Goal: Transaction & Acquisition: Register for event/course

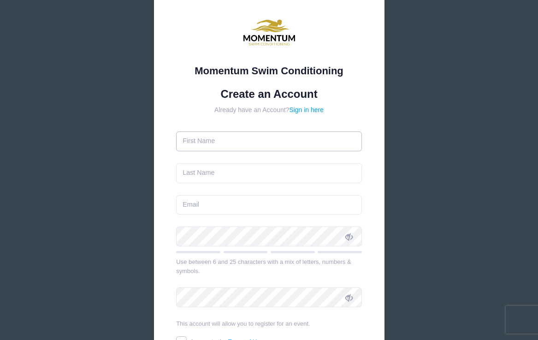
scroll to position [34, 0]
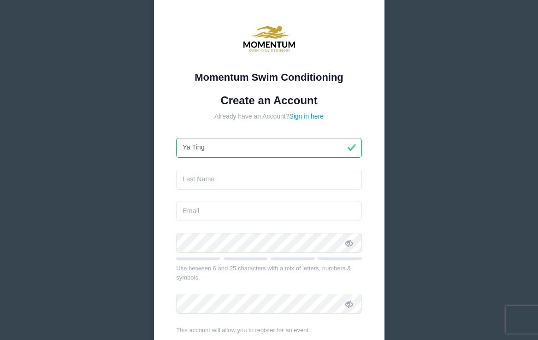
click at [192, 145] on input "Ya Ting" at bounding box center [269, 148] width 186 height 20
type input "Ya-Ting"
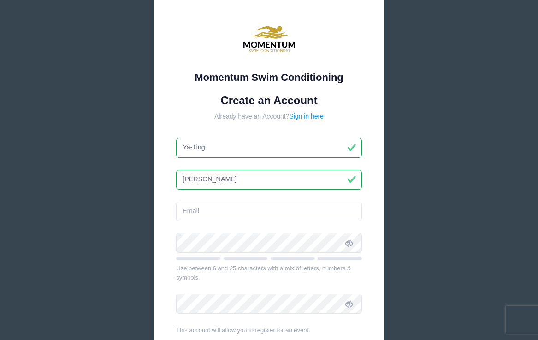
type input "Chang"
click at [197, 214] on input "email" at bounding box center [269, 212] width 186 height 20
paste input "[EMAIL_ADDRESS][DOMAIN_NAME]"
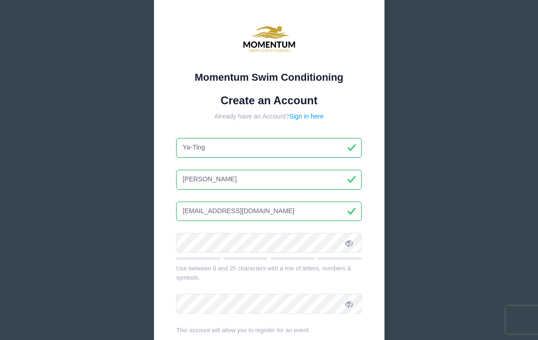
type input "[EMAIL_ADDRESS][DOMAIN_NAME]"
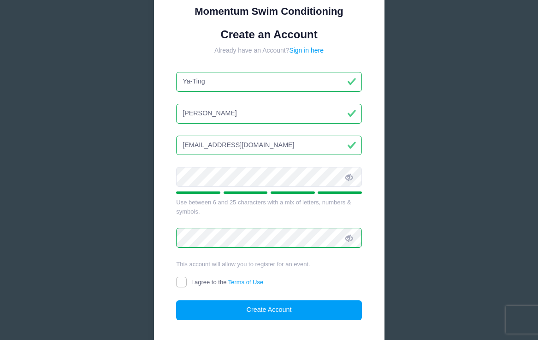
scroll to position [119, 0]
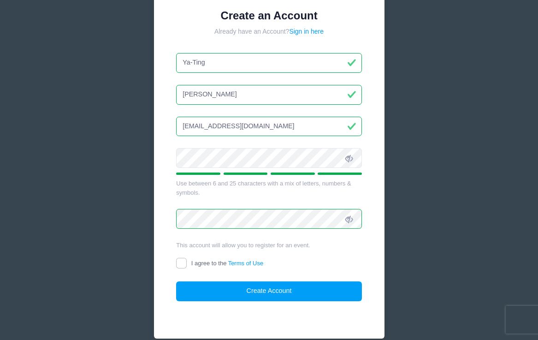
click at [181, 261] on input "I agree to the Terms of Use" at bounding box center [181, 263] width 11 height 11
checkbox input "true"
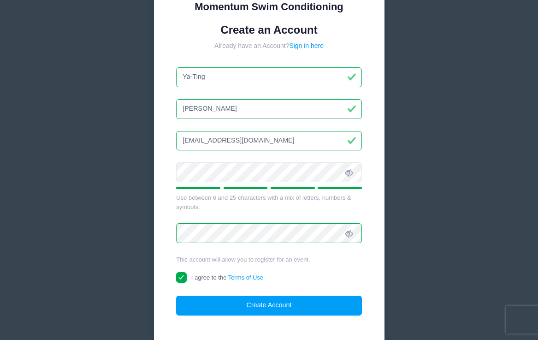
scroll to position [108, 0]
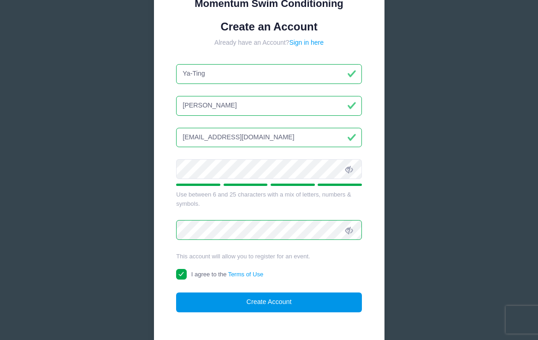
click at [229, 296] on button "Create Account" at bounding box center [269, 303] width 186 height 20
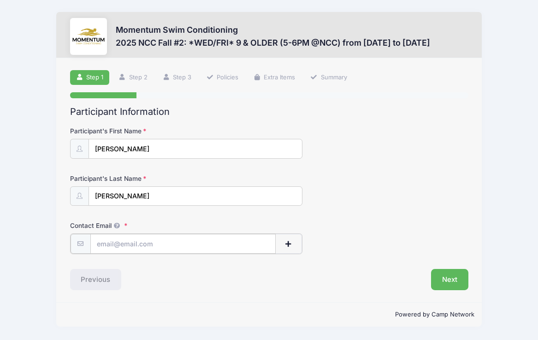
paste input "[EMAIL_ADDRESS][DOMAIN_NAME]"
type input "[EMAIL_ADDRESS][DOMAIN_NAME]"
click at [421, 244] on div "Contact Email rjen314159@gmail.com" at bounding box center [269, 237] width 399 height 32
click at [450, 276] on button "Next" at bounding box center [449, 278] width 37 height 21
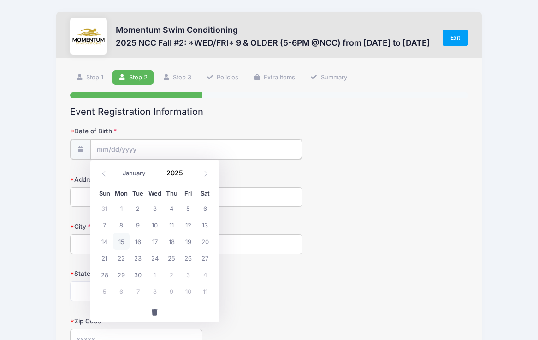
click at [146, 151] on input "Date of Birth" at bounding box center [196, 149] width 212 height 20
click at [103, 174] on icon at bounding box center [104, 174] width 6 height 6
select select "6"
click at [174, 171] on input "2025" at bounding box center [177, 173] width 30 height 14
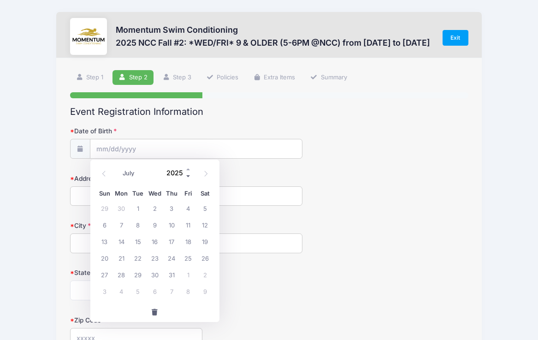
click at [189, 176] on span at bounding box center [188, 176] width 6 height 7
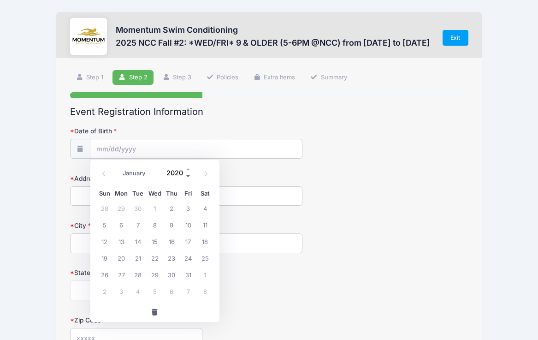
click at [189, 176] on span at bounding box center [188, 176] width 6 height 7
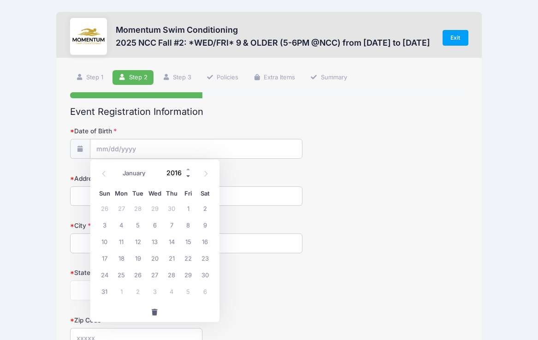
type input "2015"
click at [202, 172] on span at bounding box center [205, 174] width 15 height 16
select select "9"
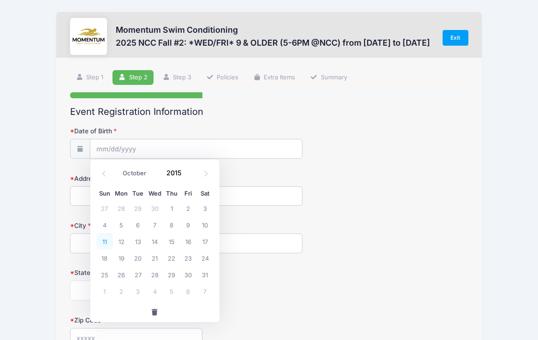
click at [106, 242] on span "11" at bounding box center [104, 241] width 17 height 17
type input "10/11/2015"
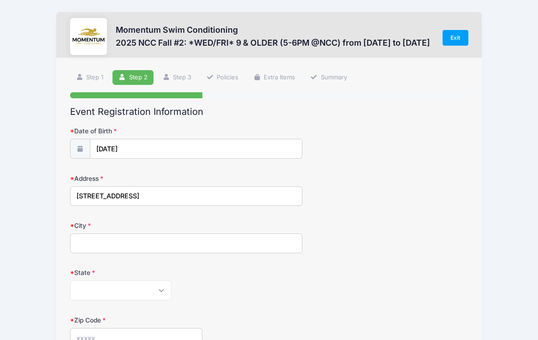
type input "355 Avena Cir"
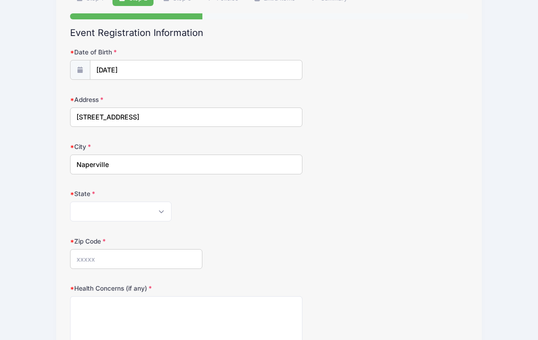
scroll to position [90, 0]
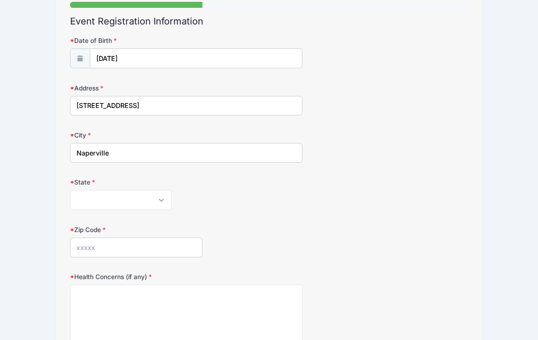
type input "Naperville"
select select "IL"
type input "60565"
click at [242, 214] on form "Date of Birth 10/11/2015 Address 355 Avena Cir City Naperville State Alabama Al…" at bounding box center [269, 233] width 399 height 395
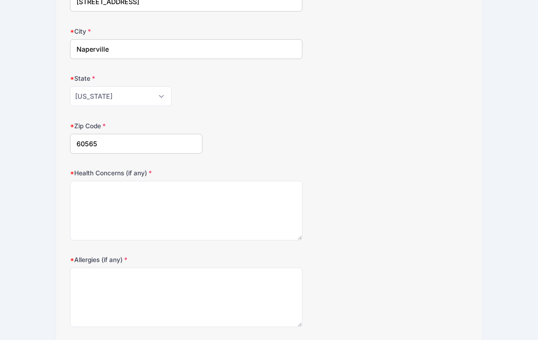
scroll to position [195, 0]
click at [152, 208] on textarea "Health Concerns (if any)" at bounding box center [186, 210] width 233 height 60
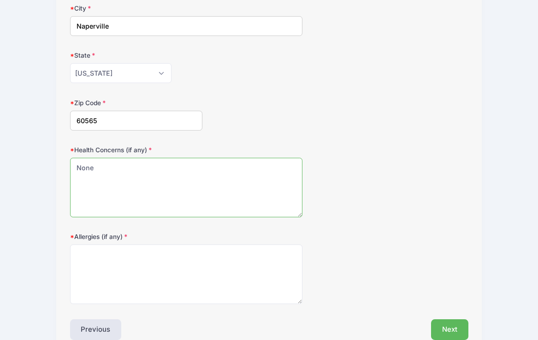
scroll to position [262, 0]
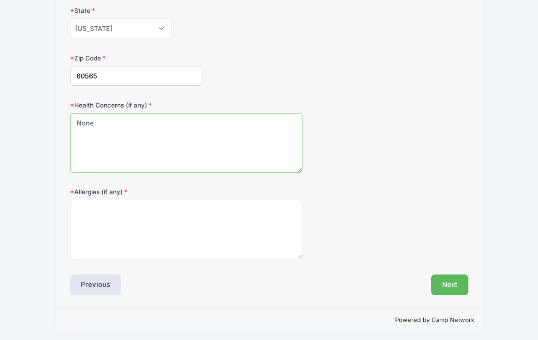
type textarea "None"
click at [191, 220] on textarea "Allergies (if any)" at bounding box center [186, 230] width 233 height 60
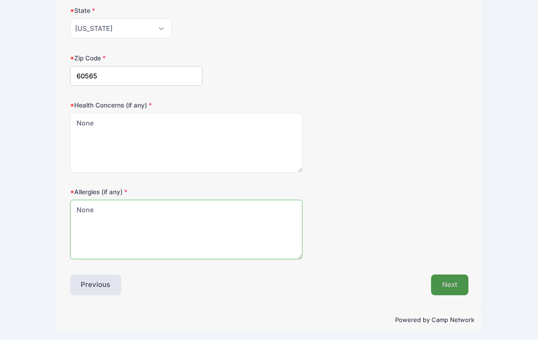
type textarea "None"
click at [449, 284] on button "Next" at bounding box center [449, 285] width 37 height 21
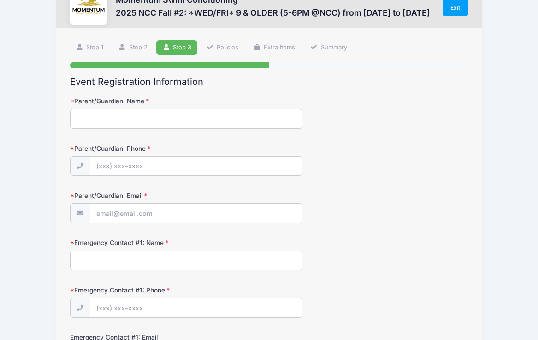
scroll to position [0, 0]
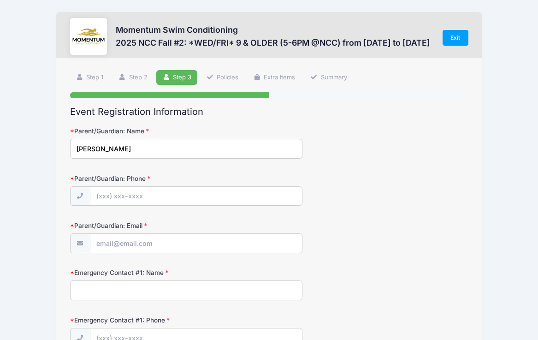
click at [156, 146] on input "Ya-Ting Chang" at bounding box center [186, 149] width 233 height 20
type input "Ya-Ting Chang"
type input "(708) 415-6925"
type input "y"
paste input "[EMAIL_ADDRESS][DOMAIN_NAME]"
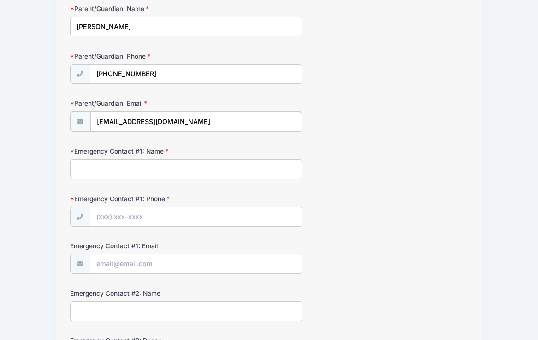
scroll to position [124, 0]
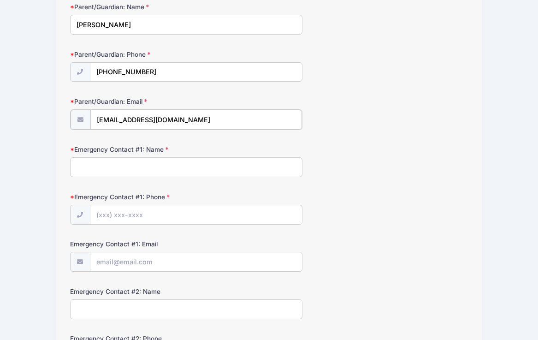
type input "[EMAIL_ADDRESS][DOMAIN_NAME]"
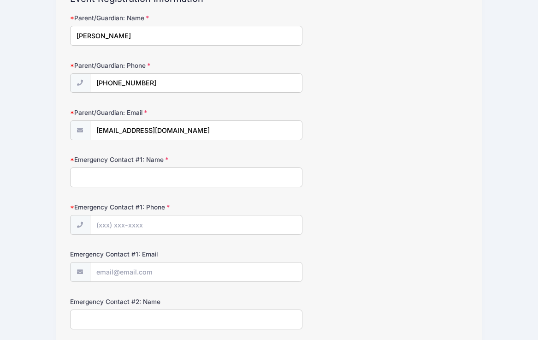
scroll to position [127, 0]
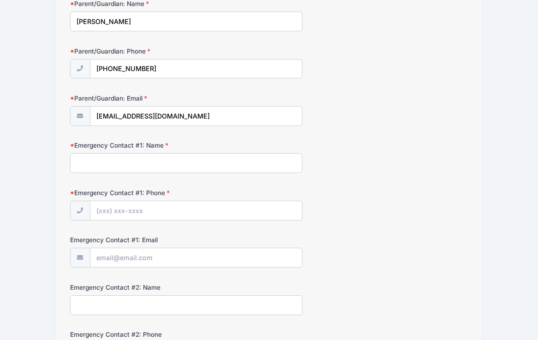
drag, startPoint x: 134, startPoint y: 24, endPoint x: 61, endPoint y: 20, distance: 73.4
click at [61, 20] on div "Step 3 /7 Step 1 Step 2 Step 3 Policies Extra Items Summary Participant Informa…" at bounding box center [269, 331] width 426 height 801
click at [110, 162] on input "Emergency Contact #1: Name" at bounding box center [186, 163] width 233 height 20
paste input "Ya-Ting Chang"
type input "Ya-Ting Chang"
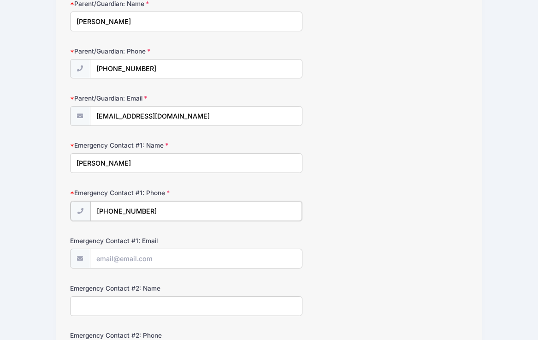
type input "(708) 415-6925"
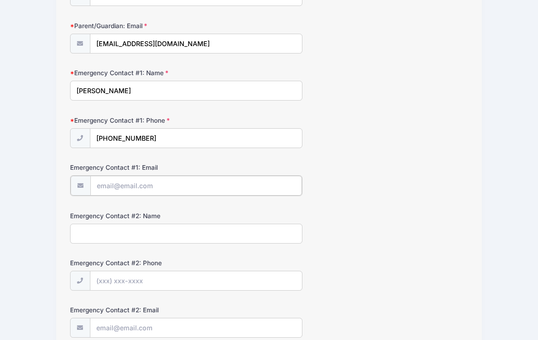
scroll to position [201, 0]
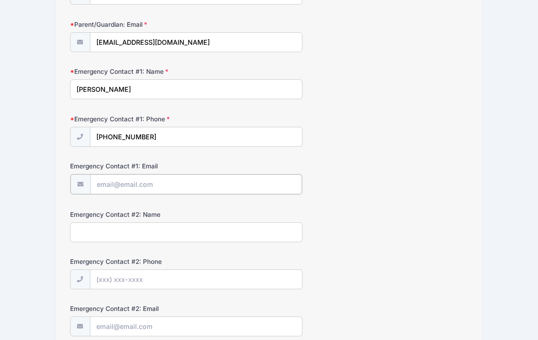
paste input "Ya-Ting Chang"
type input "Ya-Ting Chang"
drag, startPoint x: 151, startPoint y: 182, endPoint x: -1, endPoint y: 182, distance: 152.3
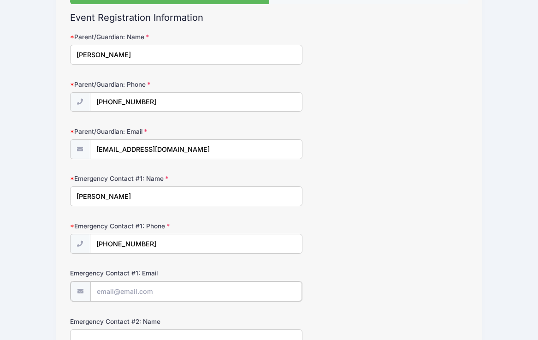
scroll to position [78, 0]
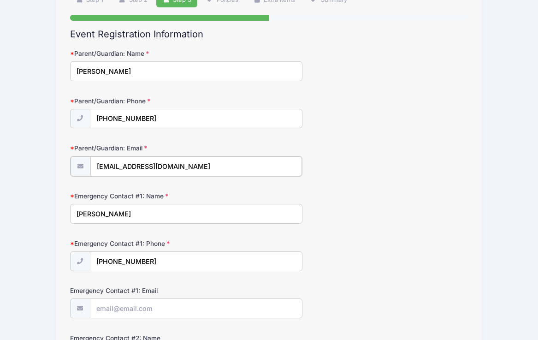
drag, startPoint x: 187, startPoint y: 168, endPoint x: 40, endPoint y: 168, distance: 146.7
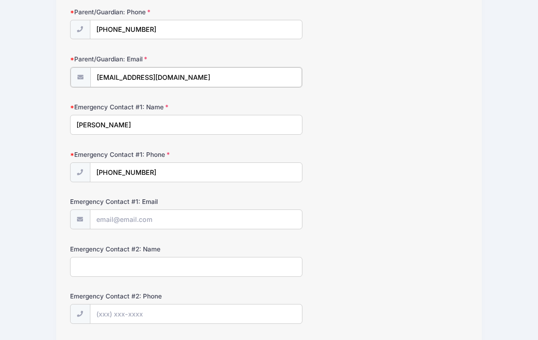
scroll to position [183, 0]
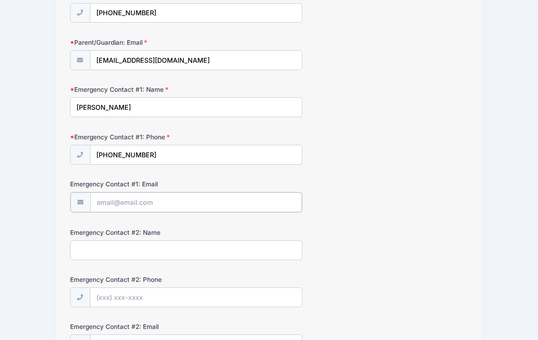
click at [152, 204] on input "Emergency Contact #1: Email" at bounding box center [196, 202] width 212 height 20
paste input "[EMAIL_ADDRESS][DOMAIN_NAME]"
type input "[EMAIL_ADDRESS][DOMAIN_NAME]"
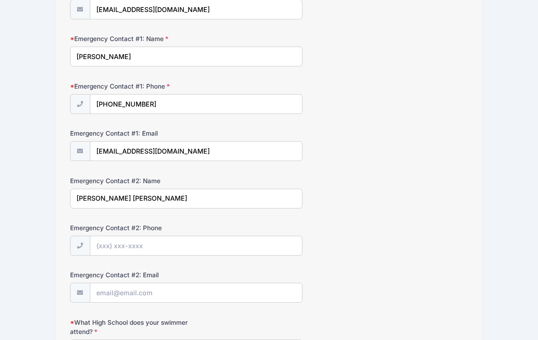
scroll to position [290, 0]
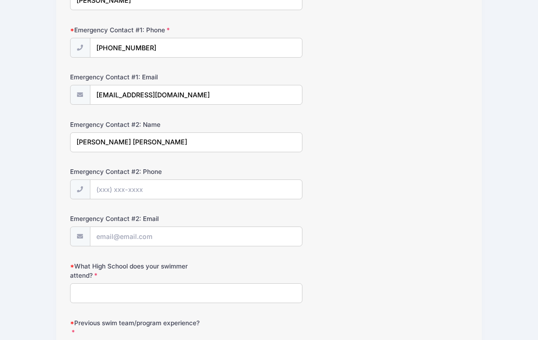
type input "Robert Jen"
type input "(614) 354-2690"
paste input "[EMAIL_ADDRESS][DOMAIN_NAME]"
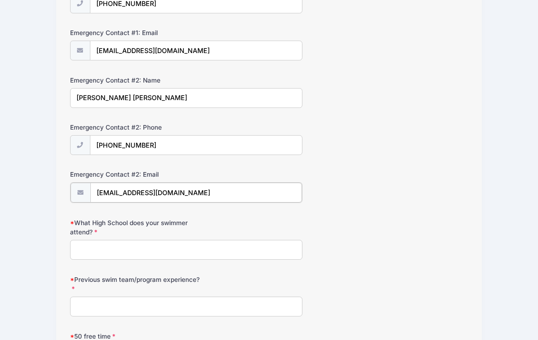
scroll to position [368, 0]
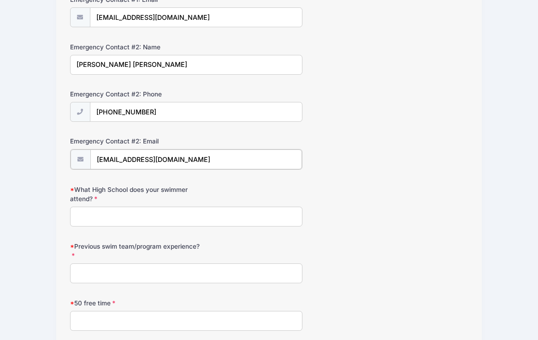
type input "[EMAIL_ADDRESS][DOMAIN_NAME]"
click at [114, 215] on input "What High School does your swimmer attend?" at bounding box center [186, 216] width 233 height 20
type input "Naperville Central High School"
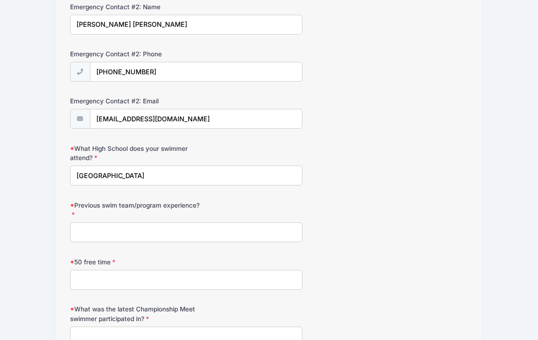
scroll to position [413, 0]
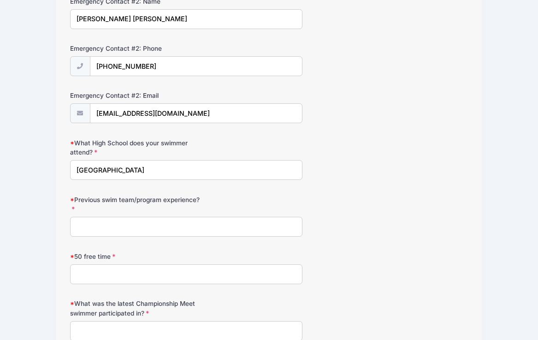
drag, startPoint x: 188, startPoint y: 172, endPoint x: 46, endPoint y: 166, distance: 141.8
click at [46, 166] on div "Momentum Swim Conditioning 2025 NCC Fall #2: *WED/FRI* 9 & OLDER (5-6PM @NCC) f…" at bounding box center [269, 35] width 511 height 896
type input "not yet"
click at [89, 221] on input "Previous swim team/program experience?" at bounding box center [186, 227] width 233 height 20
paste input "Endeavor Health"
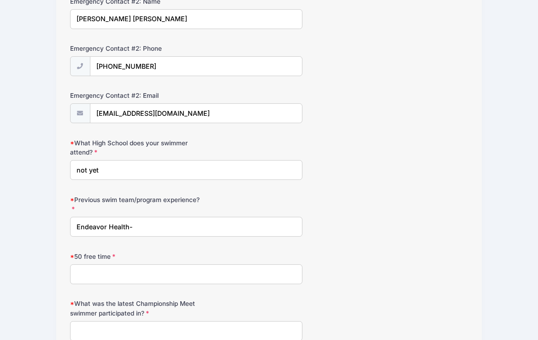
paste input "Tsunami"
paste input "A 60-minute swim program"
click at [166, 225] on input "Endeavor Health-Tsunami (A 60-minute swim program" at bounding box center [186, 227] width 233 height 20
click at [257, 225] on input "Endeavor Health-Tsunami (60-minute swim program" at bounding box center [186, 227] width 233 height 20
type input "Endeavor Health-Tsunami (60-minute swim program)"
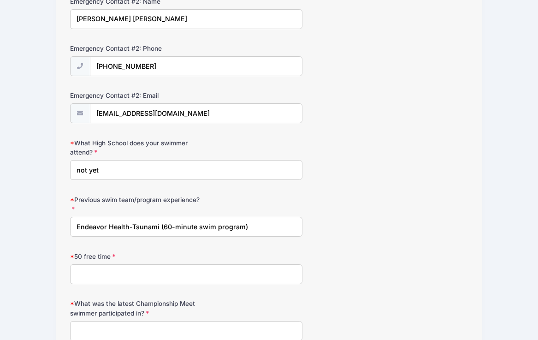
click at [150, 272] on input "50 free time" at bounding box center [186, 274] width 233 height 20
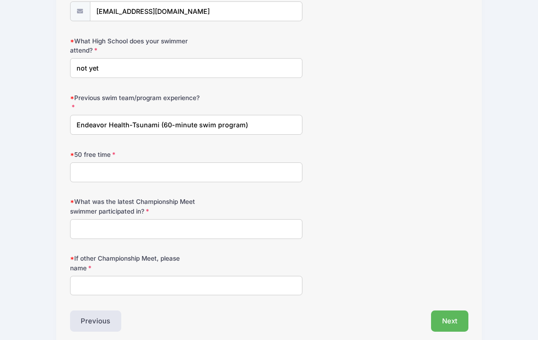
scroll to position [517, 0]
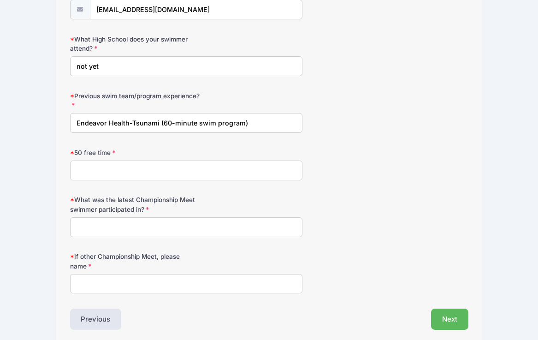
click at [126, 231] on input "What was the latest Championship Meet swimmer participated in?" at bounding box center [186, 227] width 233 height 20
type input "none"
click at [130, 161] on input "50 free time" at bounding box center [186, 171] width 233 height 20
click at [115, 167] on input "I don't know." at bounding box center [186, 171] width 233 height 20
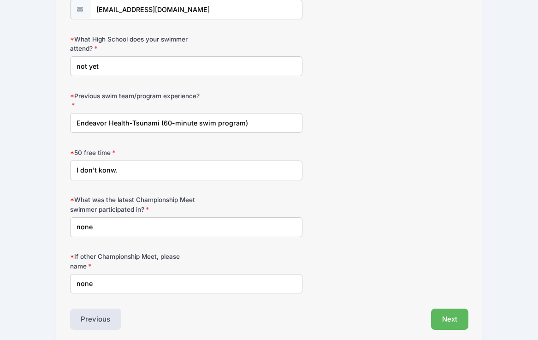
click at [129, 170] on input "I don't konw." at bounding box center [186, 171] width 233 height 20
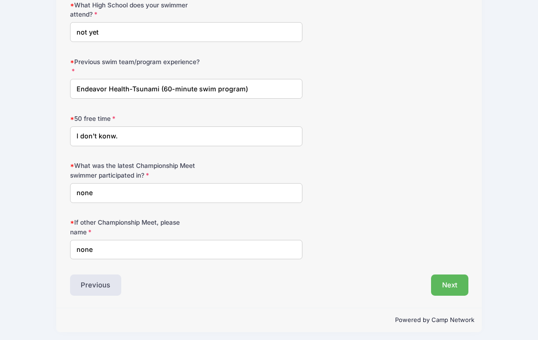
scroll to position [551, 0]
type input "I don't konw."
click at [452, 279] on button "Next" at bounding box center [449, 285] width 37 height 21
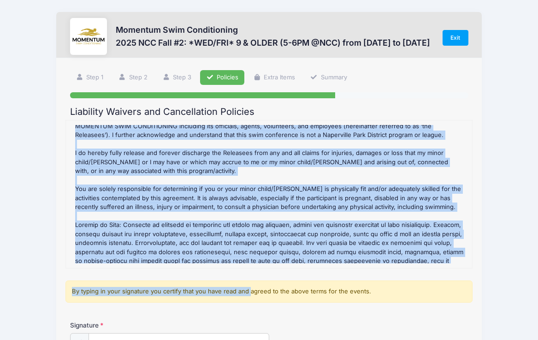
scroll to position [396, 0]
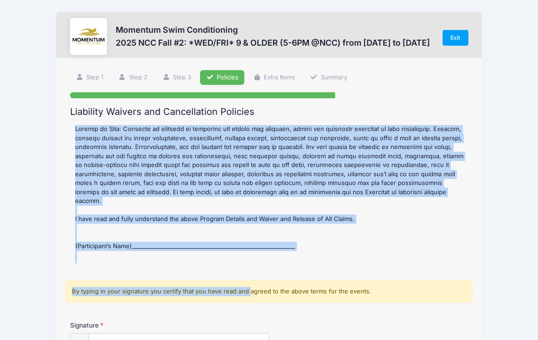
drag, startPoint x: 76, startPoint y: 128, endPoint x: 312, endPoint y: 262, distance: 271.7
click at [312, 262] on div "2025 NCC Fall #2: *WED/FRI* 9 & OLDER (5-6PM @NCC) Refund Policy : CANCELLATION…" at bounding box center [270, 194] width 398 height 138
copy div "2025 NCC Fall #2: *WED/FRI* 9 & OLDER (5-6PM @NCC) Refund Policy : CANCELLATION…"
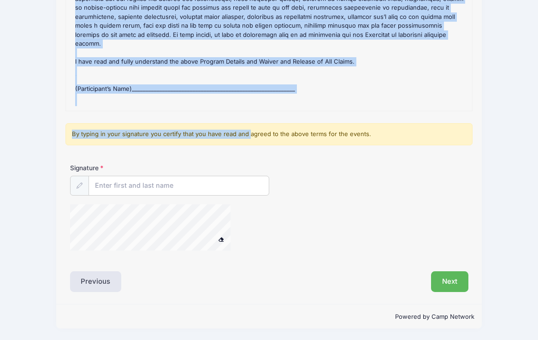
scroll to position [156, 0]
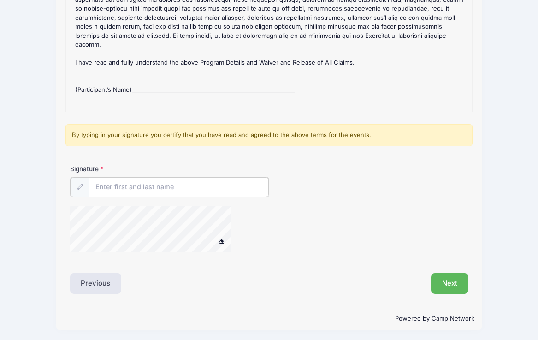
click at [179, 185] on input "Signature" at bounding box center [179, 187] width 180 height 20
type input "Ｕ"
type input "Ｙ"
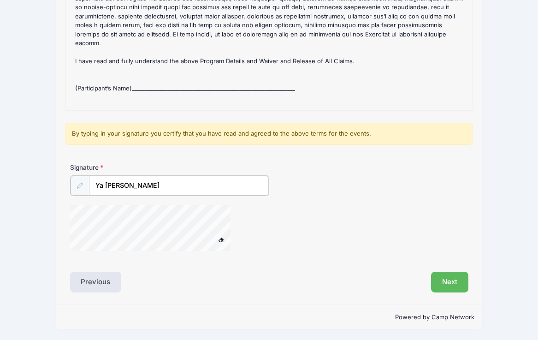
scroll to position [157, 0]
type input "Ya Ting Chang"
click at [446, 280] on button "Next" at bounding box center [449, 281] width 37 height 21
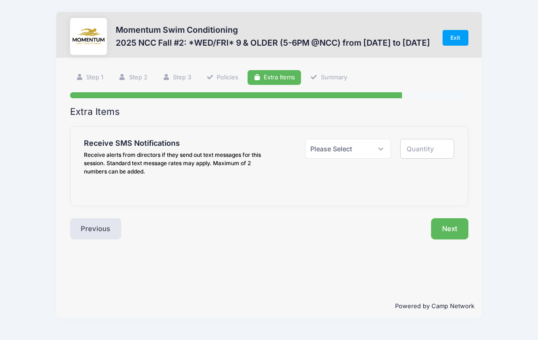
scroll to position [0, 0]
select select "1"
type input "1"
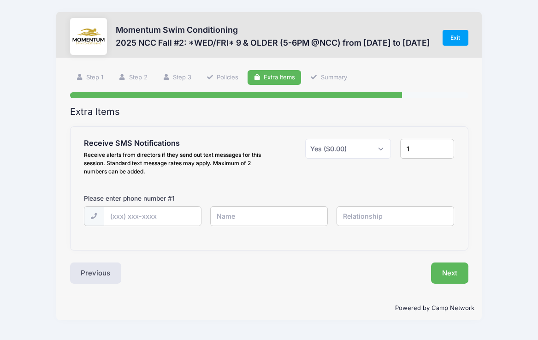
click at [153, 204] on div "Please enter phone number # 1" at bounding box center [174, 200] width 190 height 12
type input "(708) 415-6925"
click at [362, 215] on input "text" at bounding box center [396, 216] width 118 height 20
click at [281, 220] on input "Yating" at bounding box center [269, 216] width 118 height 20
type input "Yating Chang"
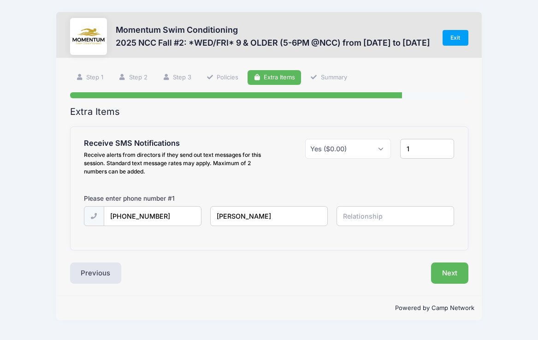
click at [373, 223] on input "text" at bounding box center [396, 216] width 118 height 20
type input "Mother"
click at [397, 189] on div "Receive SMS Notifications Receive alerts from directors if they send out text m…" at bounding box center [269, 188] width 371 height 99
click at [445, 271] on button "Next" at bounding box center [449, 273] width 37 height 21
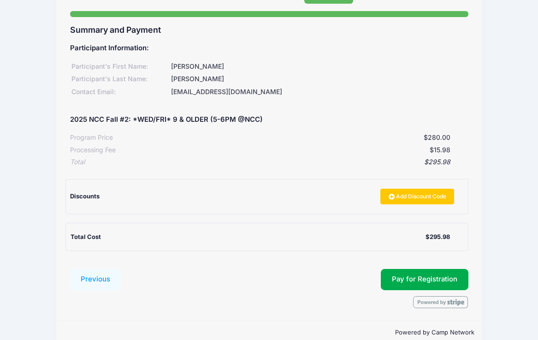
scroll to position [82, 0]
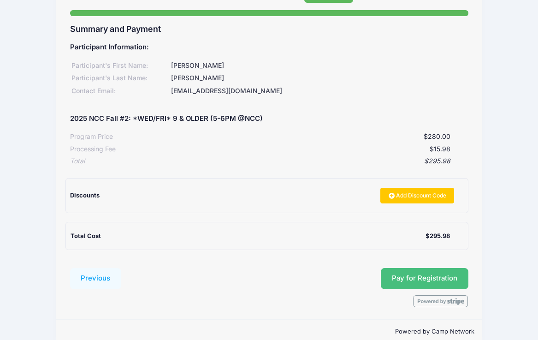
click at [416, 278] on button "Pay for Registration" at bounding box center [425, 278] width 88 height 21
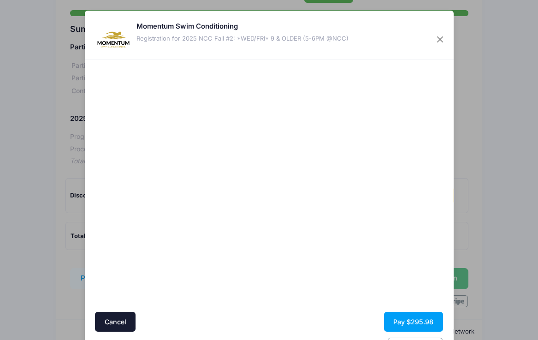
click at [317, 233] on div at bounding box center [359, 186] width 170 height 243
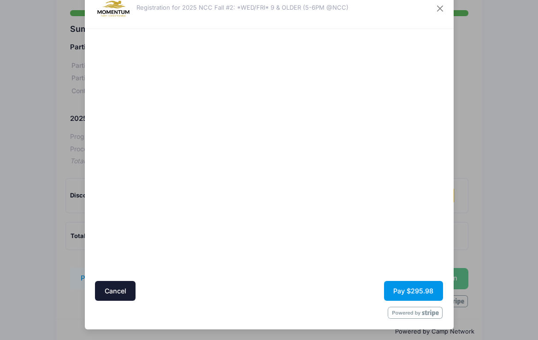
scroll to position [30, 0]
click at [413, 296] on button "Pay $295.98" at bounding box center [413, 291] width 59 height 20
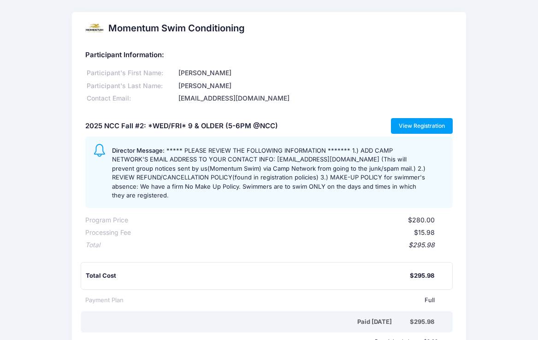
click at [417, 123] on link "View Registration" at bounding box center [422, 126] width 62 height 16
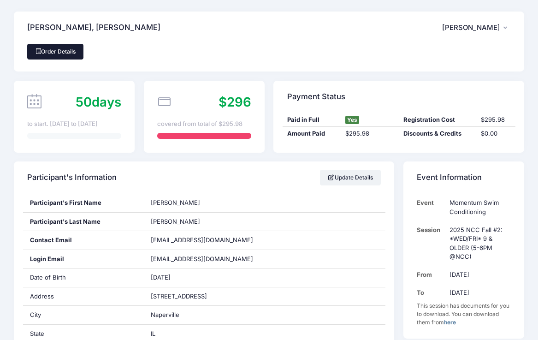
click at [65, 48] on link "Order Details" at bounding box center [55, 52] width 56 height 16
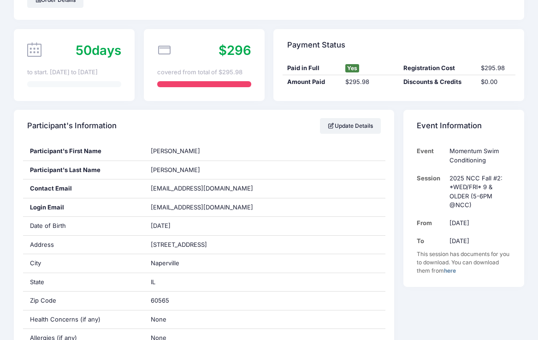
scroll to position [74, 0]
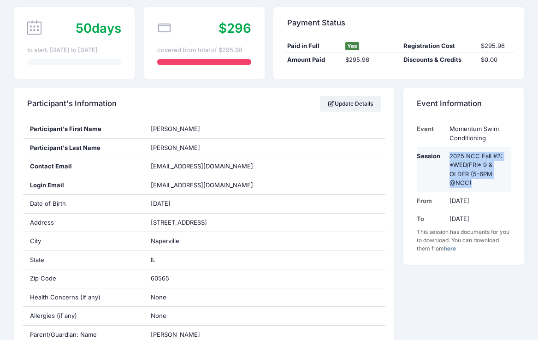
drag, startPoint x: 474, startPoint y: 183, endPoint x: 449, endPoint y: 154, distance: 38.9
click at [449, 154] on td "2025 NCC Fall #2: *WED/FRI* 9 & OLDER (5-6PM @NCC)" at bounding box center [478, 169] width 66 height 45
copy td "2025 NCC Fall #2: *WED/FRI* 9 & OLDER (5-6PM @NCC)"
